Goal: Transaction & Acquisition: Purchase product/service

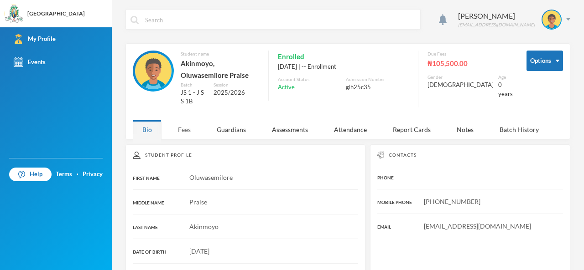
click at [184, 125] on div "Fees" at bounding box center [184, 130] width 32 height 20
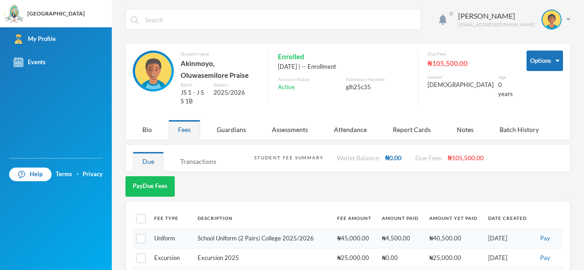
click at [207, 157] on div "Transactions" at bounding box center [198, 162] width 55 height 20
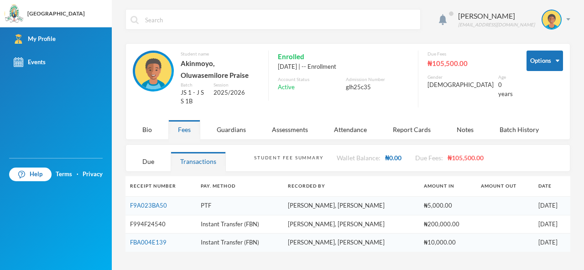
click at [148, 221] on link "F994F24540" at bounding box center [148, 224] width 36 height 7
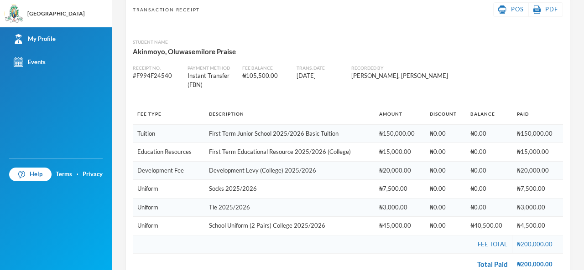
scroll to position [88, 0]
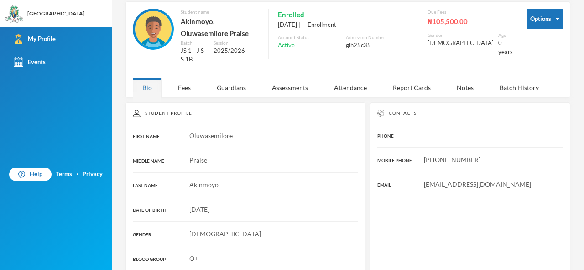
scroll to position [88, 0]
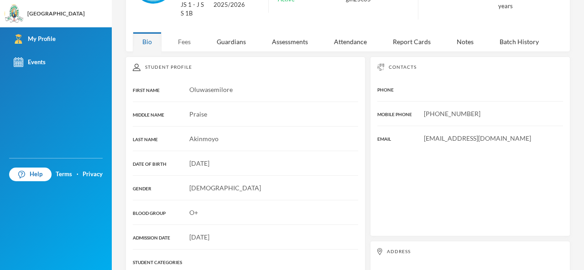
click at [186, 39] on div "Fees" at bounding box center [184, 42] width 32 height 20
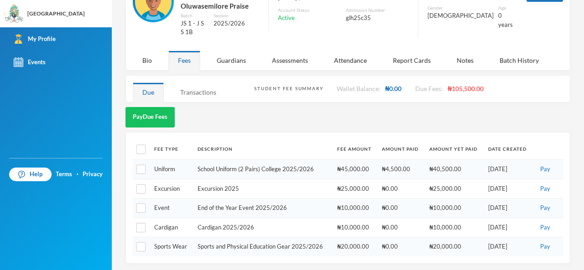
click at [193, 93] on div "Transactions" at bounding box center [198, 93] width 55 height 20
click at [193, 37] on div "JS 1 - J S S 1B" at bounding box center [194, 28] width 26 height 18
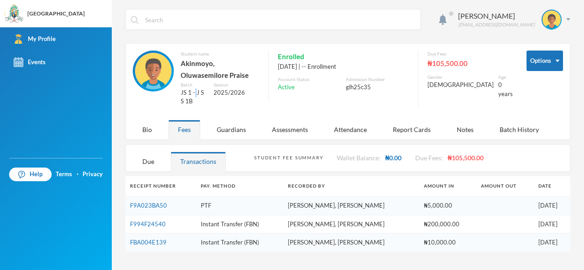
scroll to position [0, 0]
click at [140, 202] on link "F9A023BA50" at bounding box center [148, 205] width 37 height 7
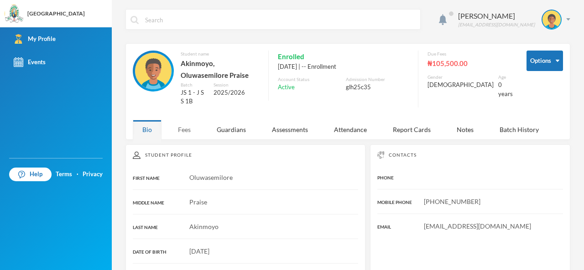
click at [186, 133] on div "Fees" at bounding box center [184, 130] width 32 height 20
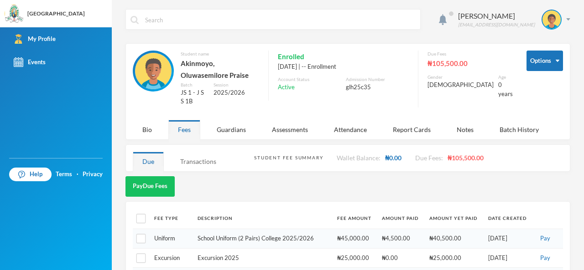
click at [189, 158] on div "Transactions" at bounding box center [198, 162] width 55 height 20
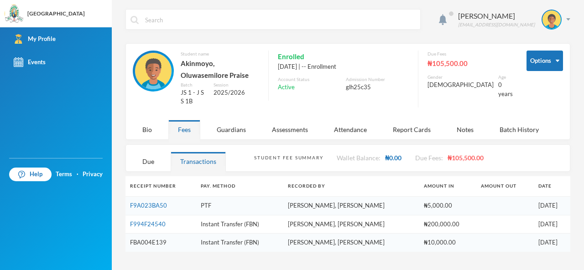
click at [146, 239] on link "FBA004E139" at bounding box center [148, 242] width 36 height 7
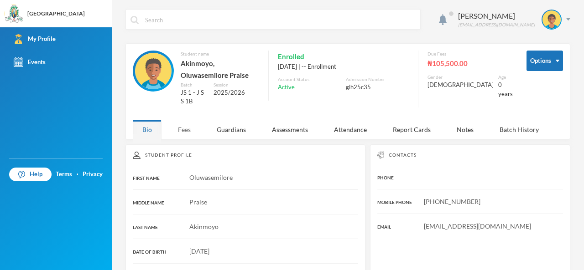
click at [189, 131] on div "Fees" at bounding box center [184, 130] width 32 height 20
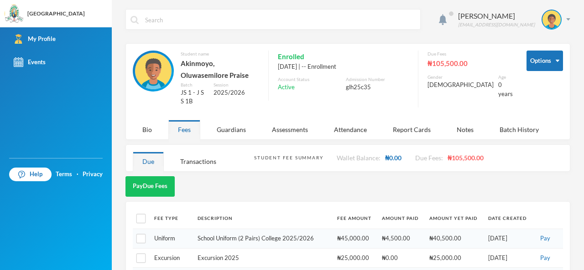
scroll to position [69, 0]
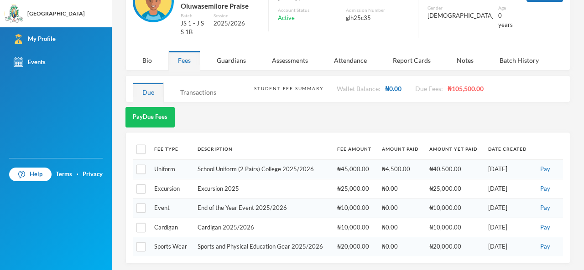
click at [194, 90] on div "Transactions" at bounding box center [198, 93] width 55 height 20
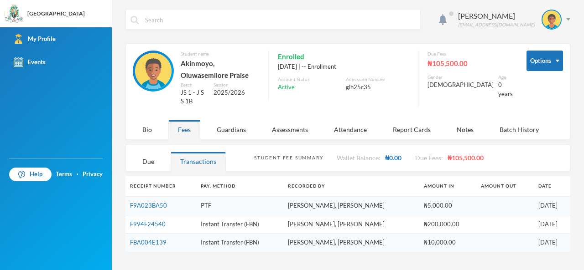
scroll to position [0, 0]
click at [150, 221] on link "F994F24540" at bounding box center [148, 224] width 36 height 7
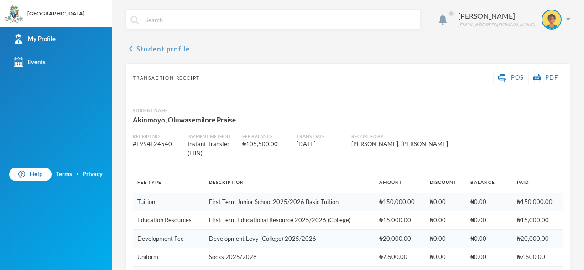
click at [145, 51] on button "chevron_left Student profile" at bounding box center [157, 48] width 64 height 11
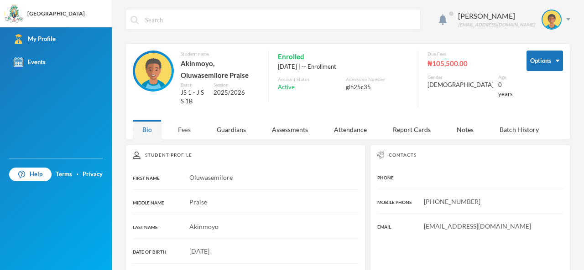
click at [170, 128] on div "Fees" at bounding box center [184, 130] width 32 height 20
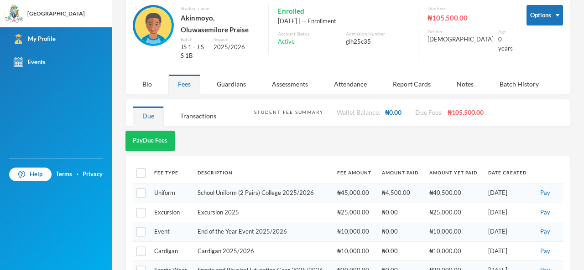
scroll to position [69, 0]
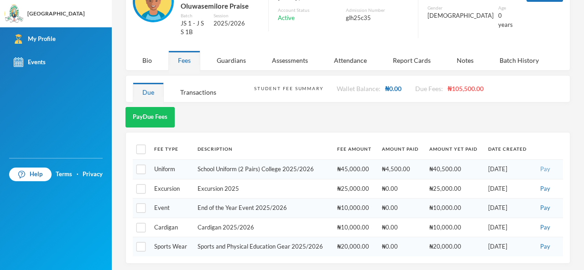
click at [537, 167] on button "Pay" at bounding box center [545, 170] width 16 height 10
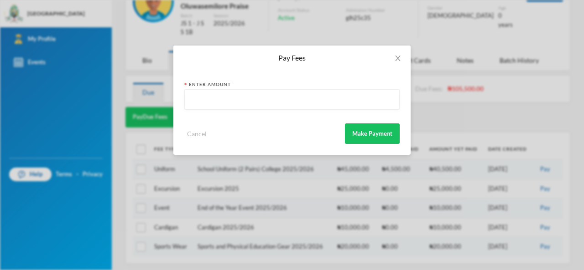
click at [364, 101] on input "text" at bounding box center [291, 100] width 205 height 21
click at [396, 55] on icon "icon: close" at bounding box center [397, 58] width 7 height 7
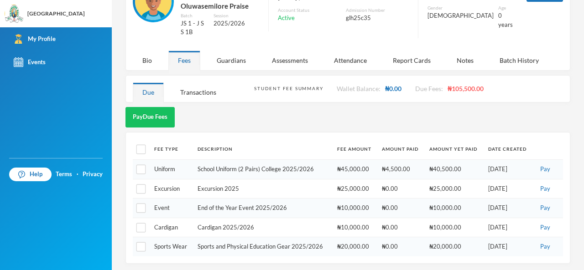
scroll to position [0, 0]
